Goal: Use online tool/utility: Utilize a website feature to perform a specific function

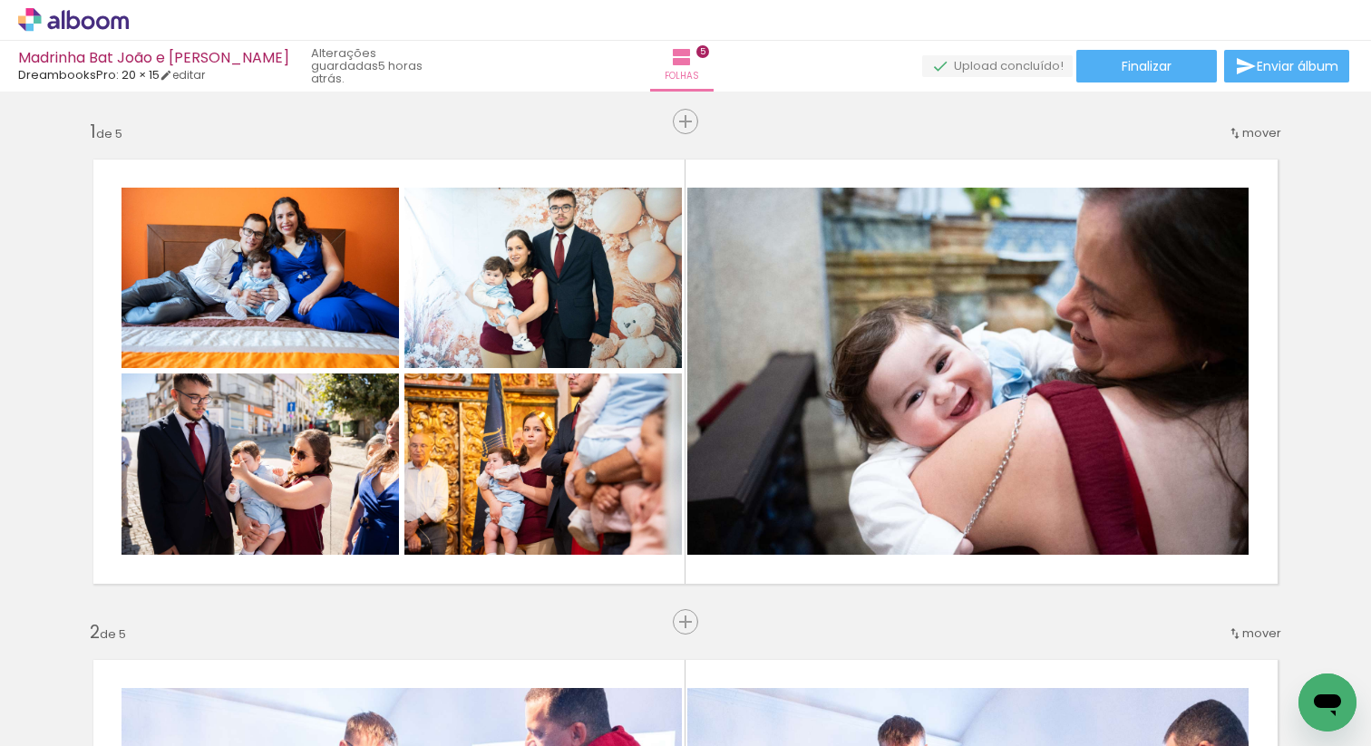
scroll to position [0, 713]
